Goal: Book appointment/travel/reservation

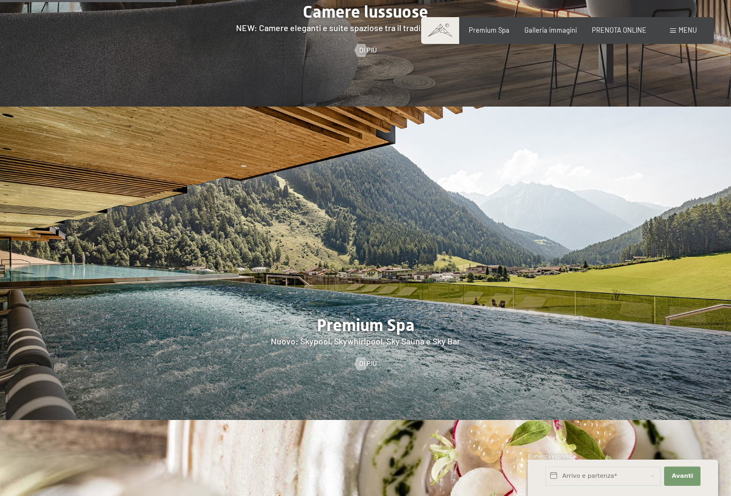
scroll to position [1159, 0]
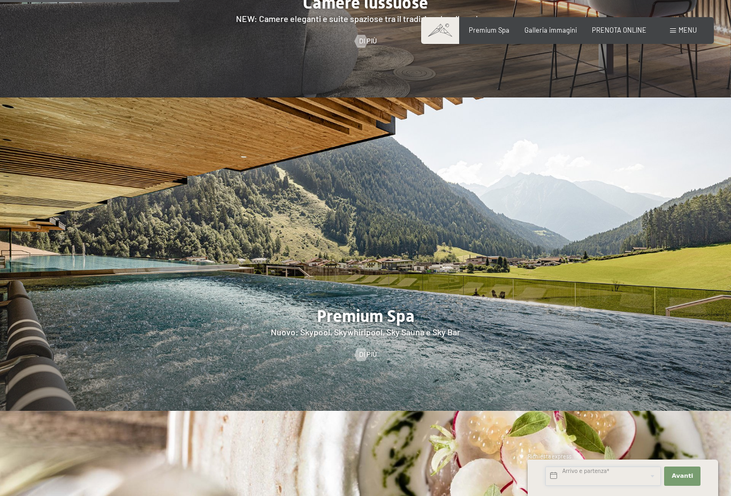
click at [569, 486] on input "text" at bounding box center [604, 475] width 116 height 19
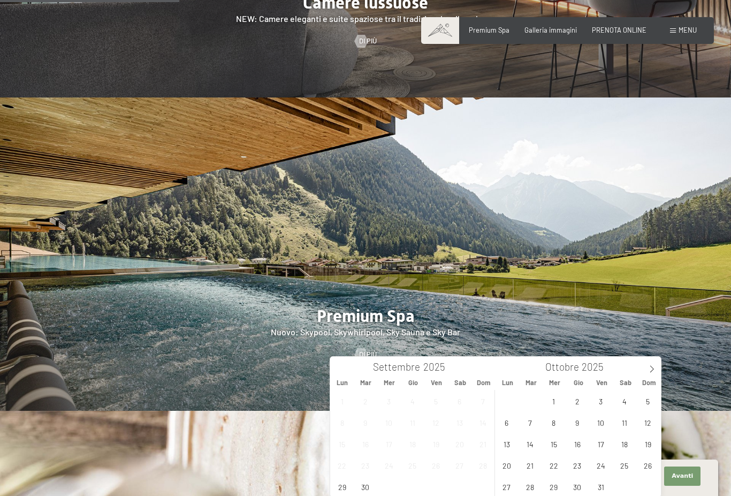
click at [647, 372] on span at bounding box center [652, 366] width 18 height 18
click at [655, 371] on icon at bounding box center [651, 368] width 7 height 7
click at [528, 486] on span "30" at bounding box center [530, 486] width 21 height 21
type input "[DATE]"
click at [649, 365] on icon at bounding box center [651, 368] width 7 height 7
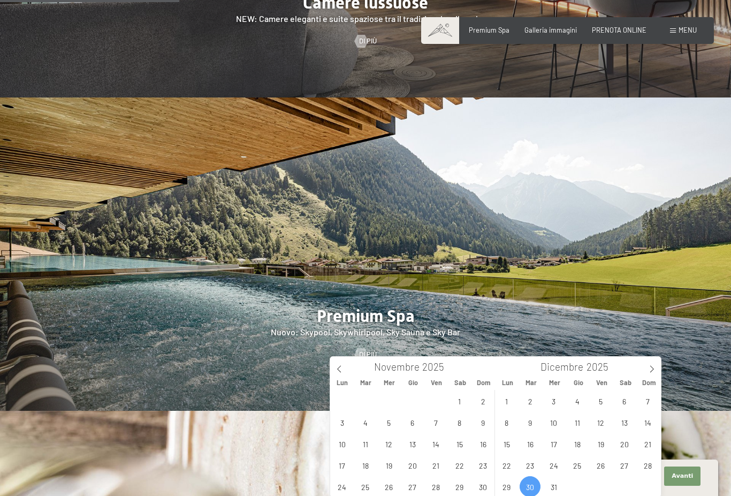
type input "2026"
click at [628, 396] on span "3" at bounding box center [624, 400] width 21 height 21
type input "[DATE] - [DATE]"
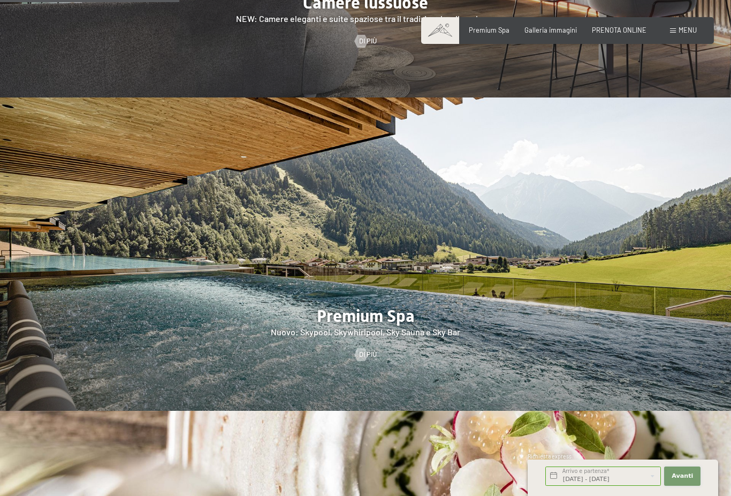
click at [676, 486] on button "Avanti Nascondere i campi dell'indirizzo" at bounding box center [682, 475] width 36 height 19
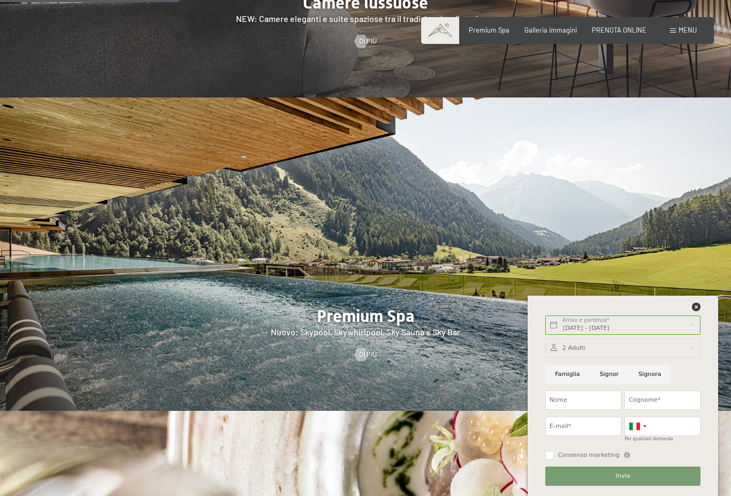
click at [622, 34] on div "Premium Spa Galleria immagini PRENOTA ONLINE" at bounding box center [550, 31] width 223 height 10
click at [621, 34] on div "Premium Spa Galleria immagini PRENOTA ONLINE" at bounding box center [550, 31] width 223 height 10
click at [612, 33] on span "PRENOTA ONLINE" at bounding box center [619, 30] width 55 height 9
click at [696, 308] on icon at bounding box center [696, 307] width 9 height 9
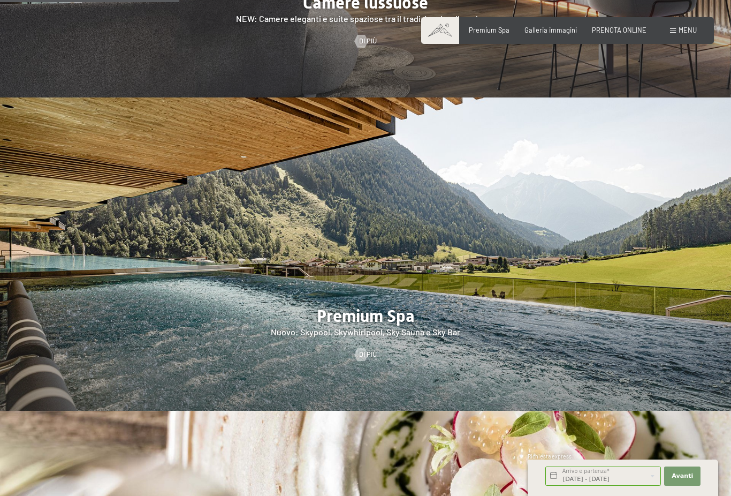
click at [667, 182] on img at bounding box center [365, 253] width 731 height 313
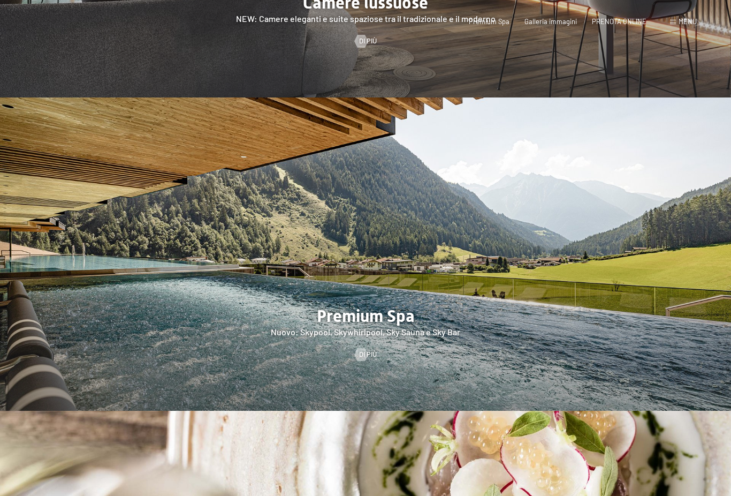
scroll to position [0, 0]
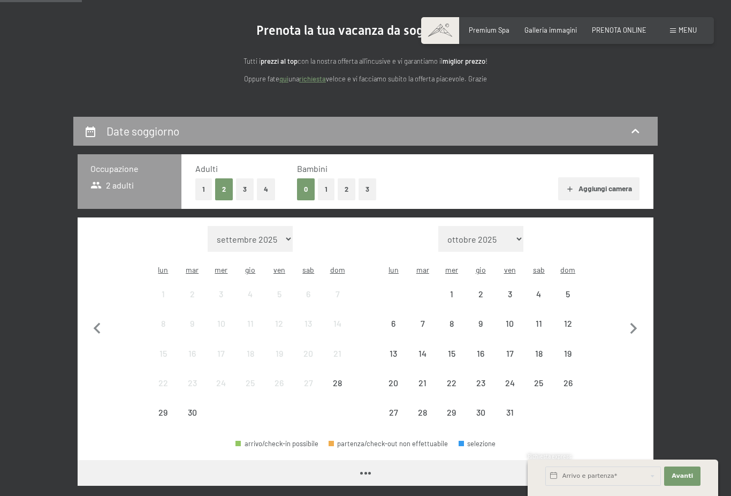
scroll to position [95, 0]
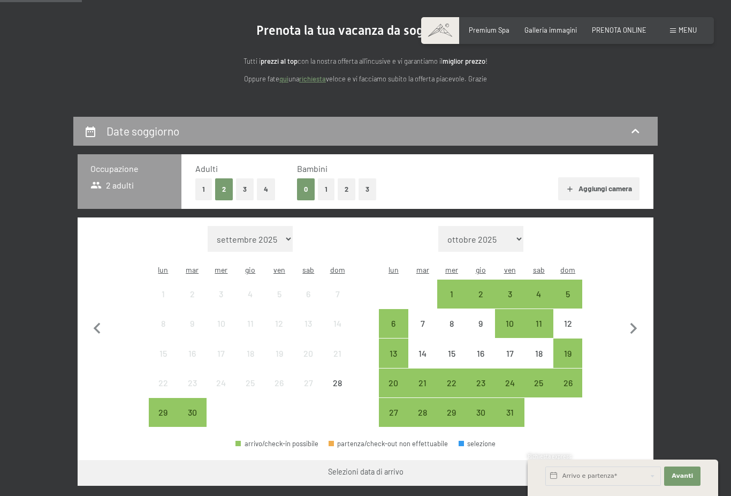
click at [515, 239] on select "[DATE] [DATE] [DATE] [DATE] [DATE] [DATE] [DATE] [DATE] [DATE] [DATE] [DATE] [D…" at bounding box center [481, 239] width 85 height 26
select select "[DATE]"
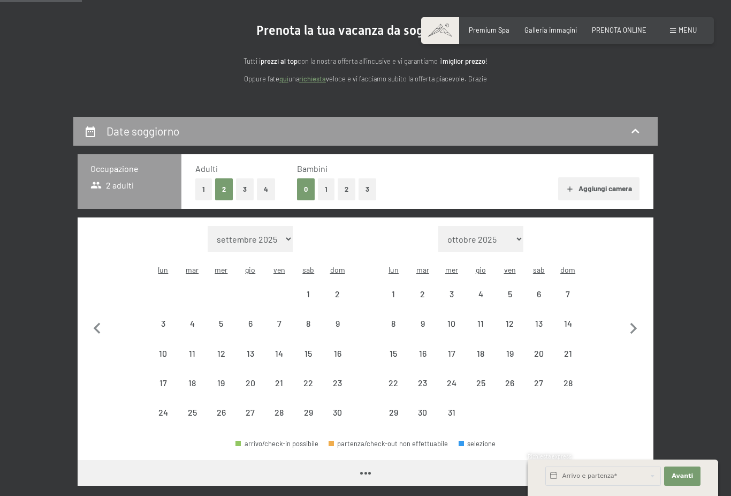
select select "[DATE]"
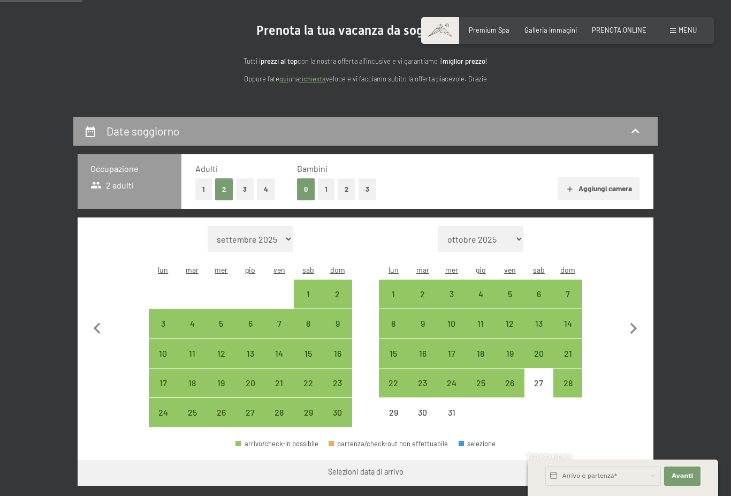
click at [572, 379] on div "28" at bounding box center [568, 392] width 27 height 27
select select "[DATE]"
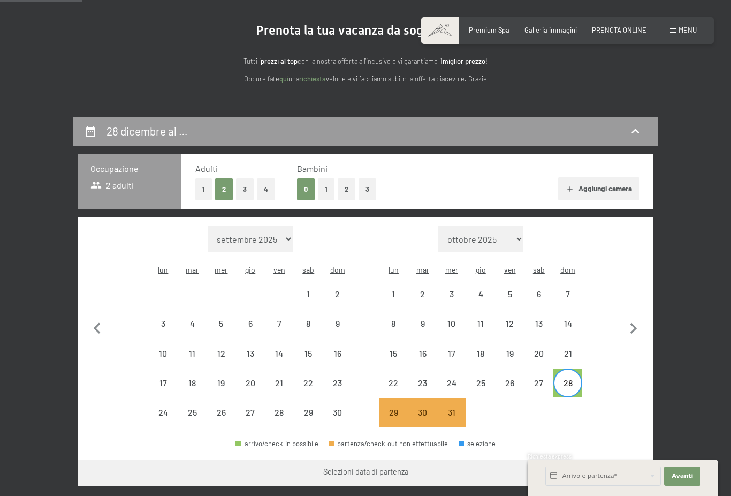
click at [569, 379] on div "28" at bounding box center [568, 392] width 27 height 27
select select "2025-11-01"
select select "2025-12-01"
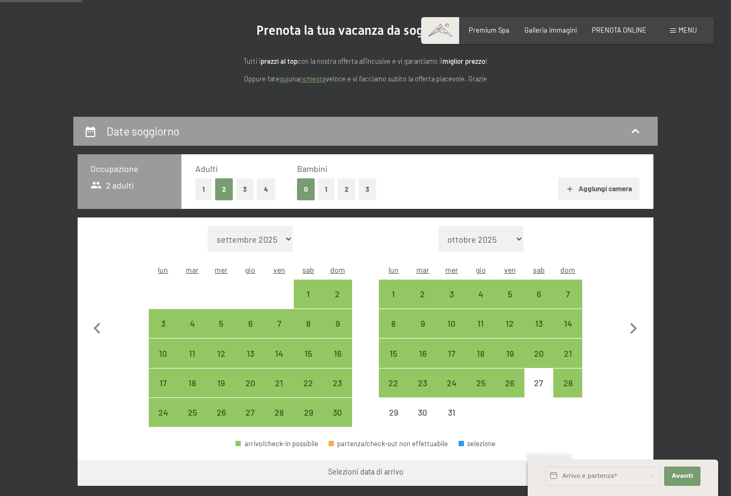
click at [398, 408] on div "29" at bounding box center [393, 421] width 27 height 27
select select "2025-11-01"
select select "2025-12-01"
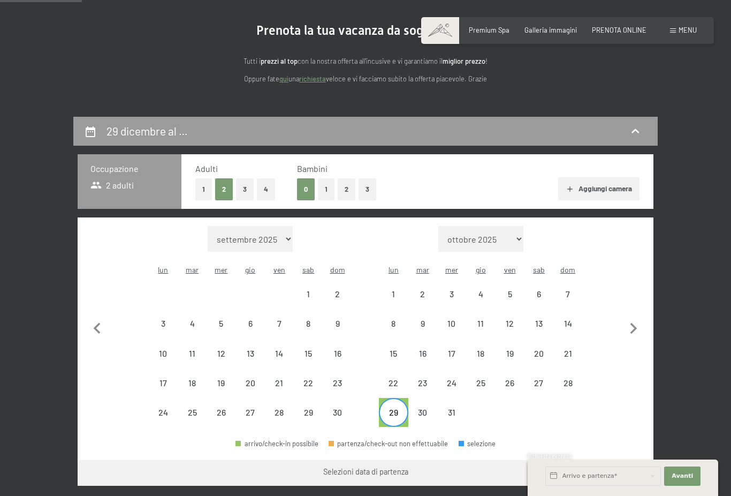
click at [625, 465] on button "Vai a «Camera»" at bounding box center [613, 473] width 82 height 26
select select "2025-11-01"
select select "2025-12-01"
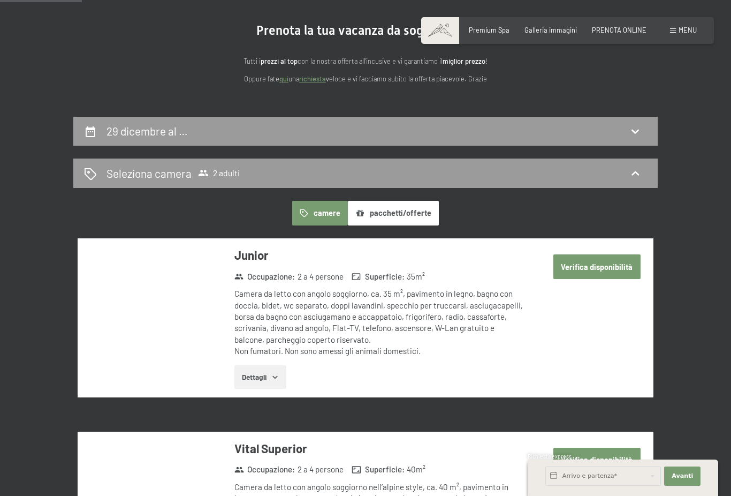
scroll to position [210, 0]
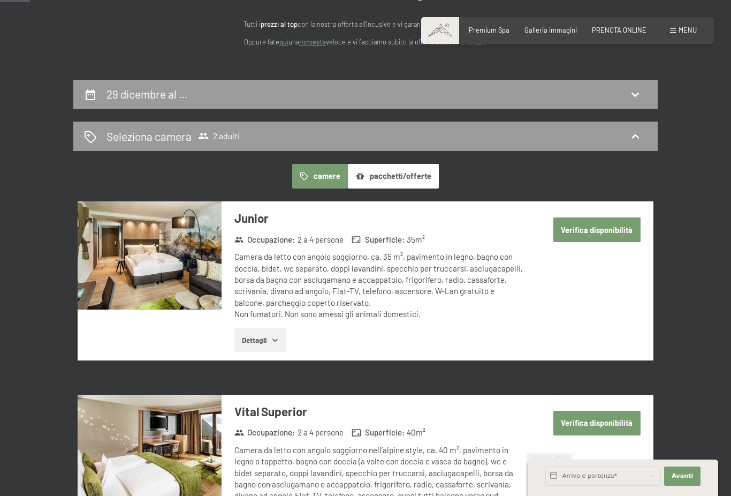
click at [116, 93] on h2 "29 dicembre al …" at bounding box center [147, 93] width 81 height 13
select select "2025-11-01"
select select "2025-12-01"
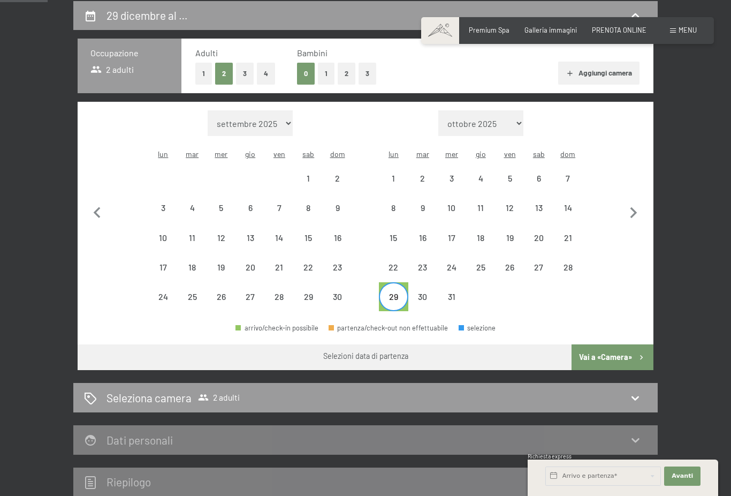
click at [420, 292] on div "30" at bounding box center [423, 305] width 27 height 27
select select "2025-11-01"
select select "2025-12-01"
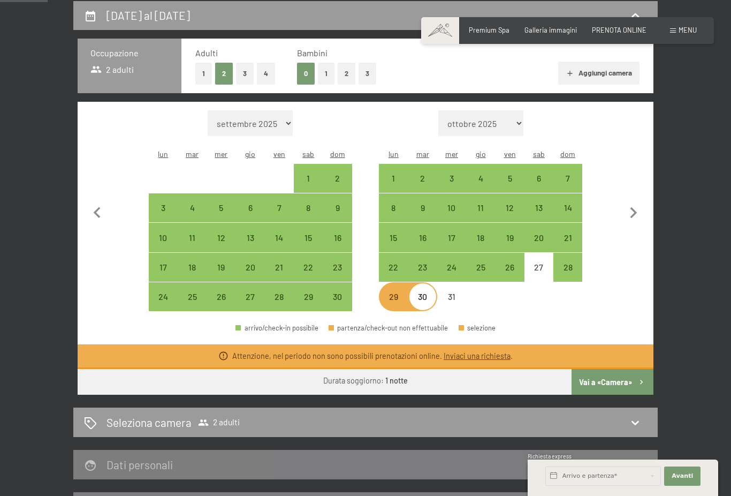
click at [636, 202] on icon "button" at bounding box center [634, 213] width 22 height 22
select select "2025-12-01"
select select "2026-01-01"
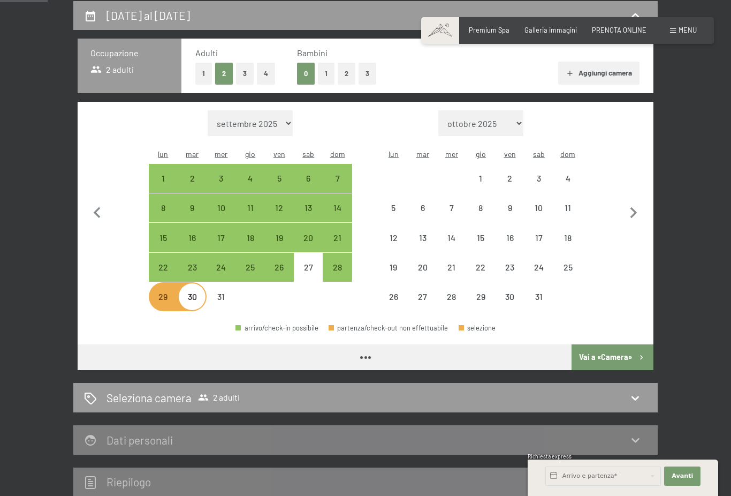
select select "2025-12-01"
select select "2026-01-01"
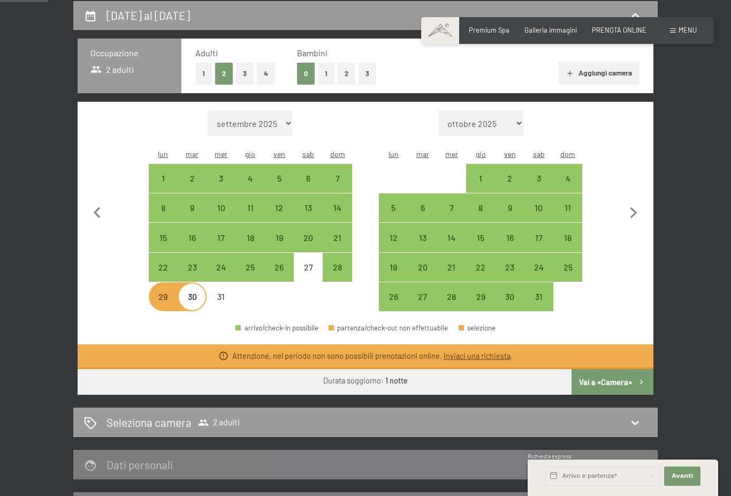
click at [545, 174] on div "3" at bounding box center [539, 187] width 27 height 27
select select "2025-12-01"
select select "2026-01-01"
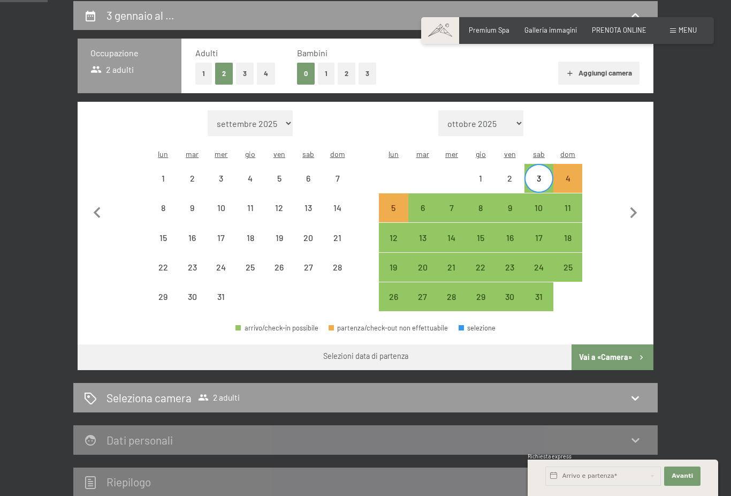
click at [618, 346] on button "Vai a «Camera»" at bounding box center [613, 357] width 82 height 26
select select "2025-12-01"
select select "2026-01-01"
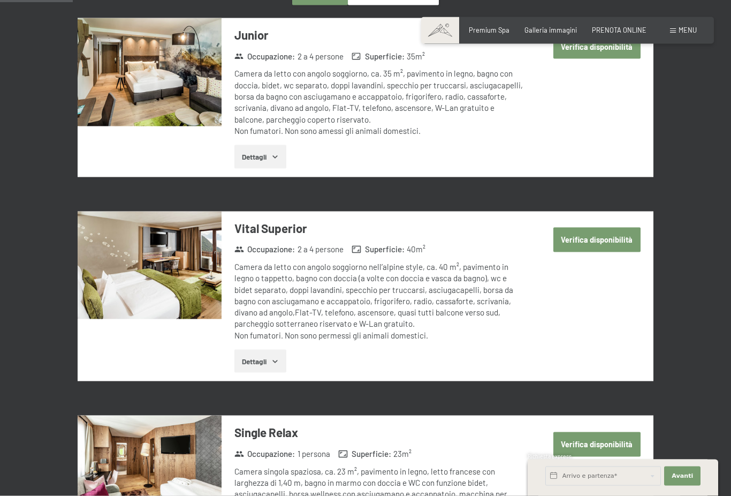
scroll to position [308, 0]
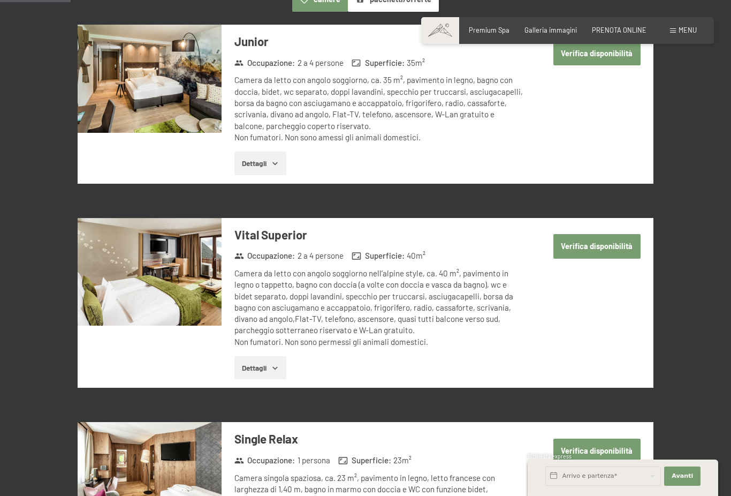
click at [137, 275] on img at bounding box center [150, 272] width 144 height 108
click at [613, 242] on button "Verifica disponibilità" at bounding box center [597, 246] width 87 height 25
select select "2025-12-01"
select select "2026-01-01"
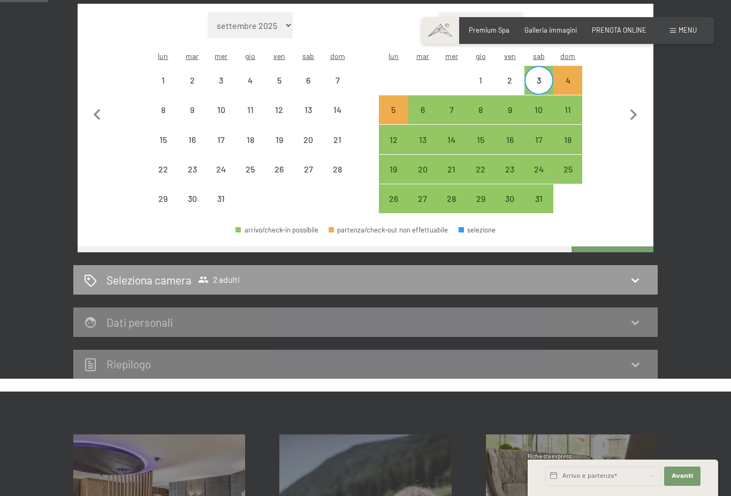
scroll to position [210, 0]
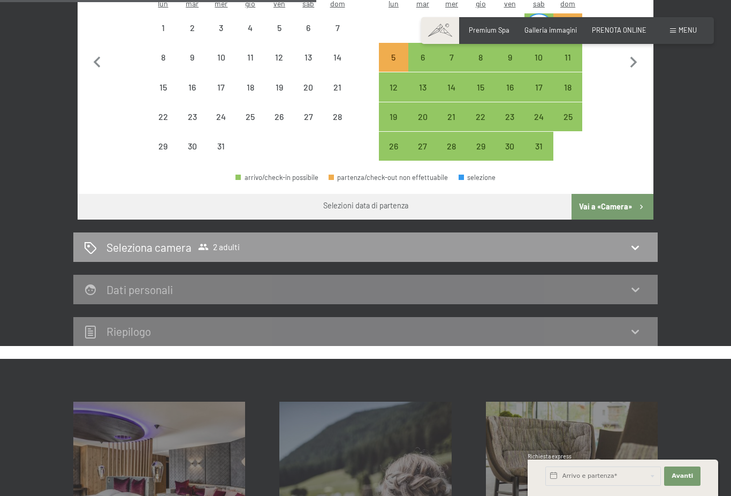
click at [641, 241] on icon at bounding box center [635, 247] width 13 height 13
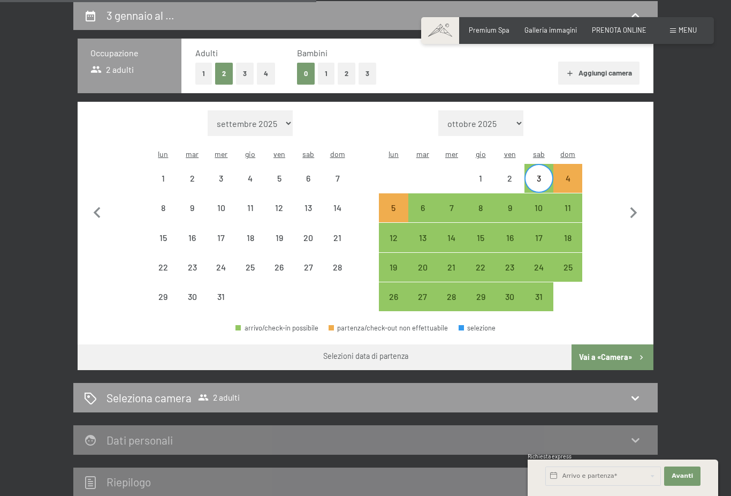
select select "2025-12-01"
select select "2026-01-01"
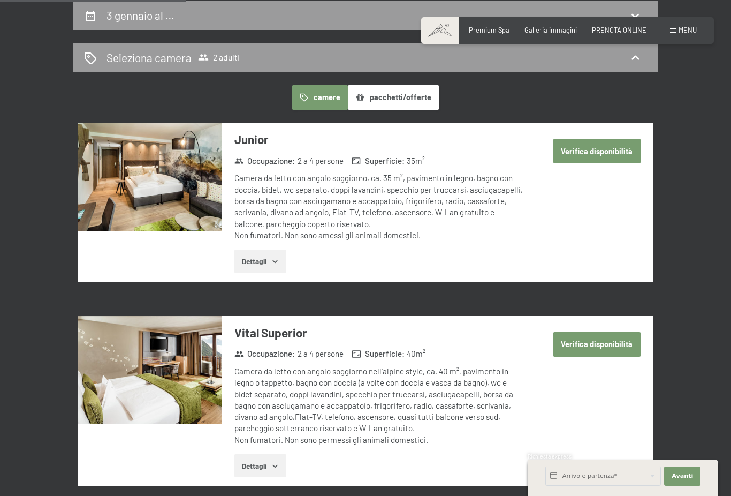
click at [609, 143] on button "Verifica disponibilità" at bounding box center [597, 151] width 87 height 25
select select "2025-12-01"
select select "2026-01-01"
